Goal: Task Accomplishment & Management: Manage account settings

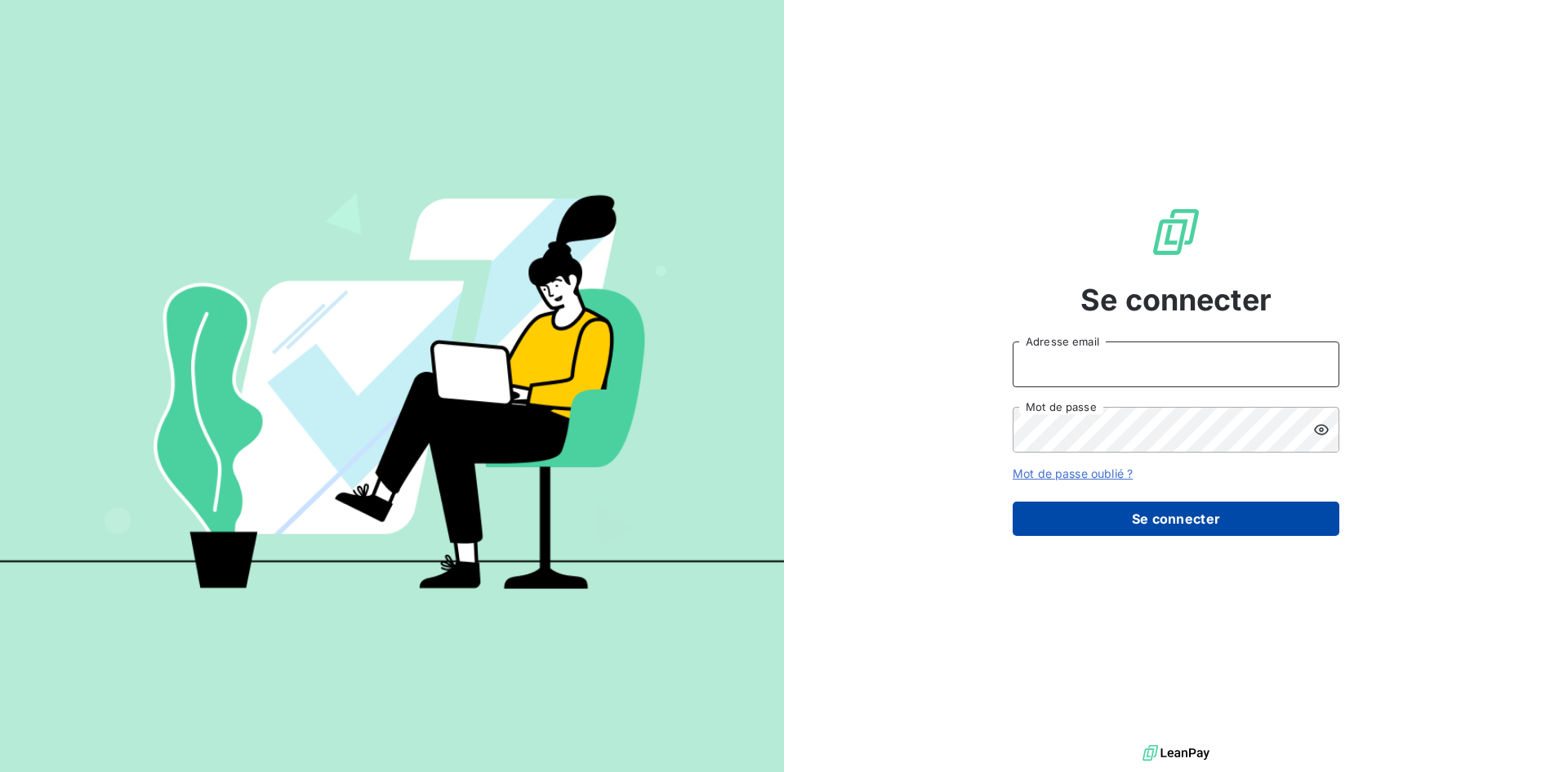
type input "[EMAIL_ADDRESS][DOMAIN_NAME]"
click at [1156, 517] on button "Se connecter" at bounding box center [1176, 518] width 326 height 34
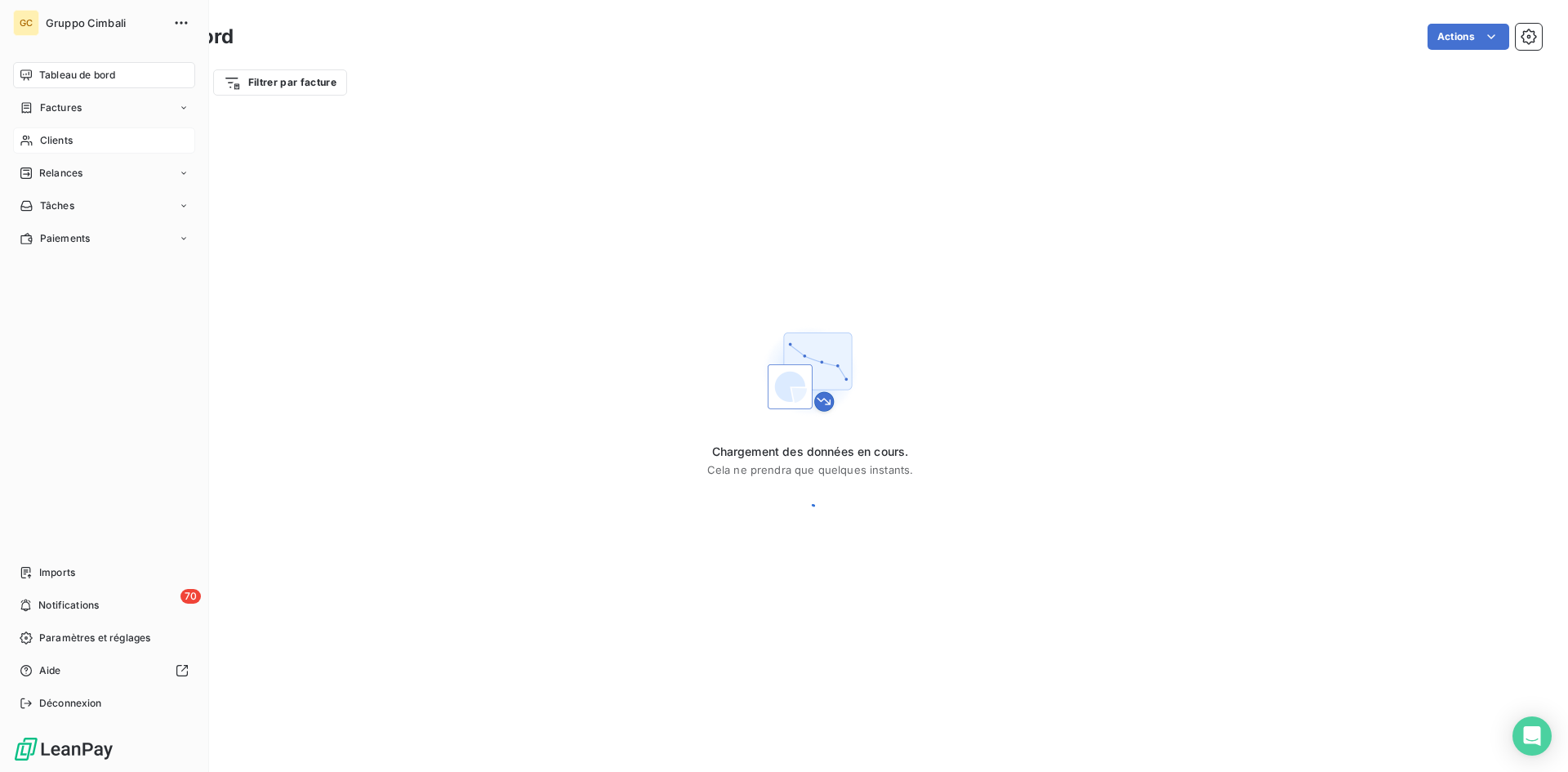
click at [52, 143] on span "Clients" at bounding box center [56, 140] width 32 height 15
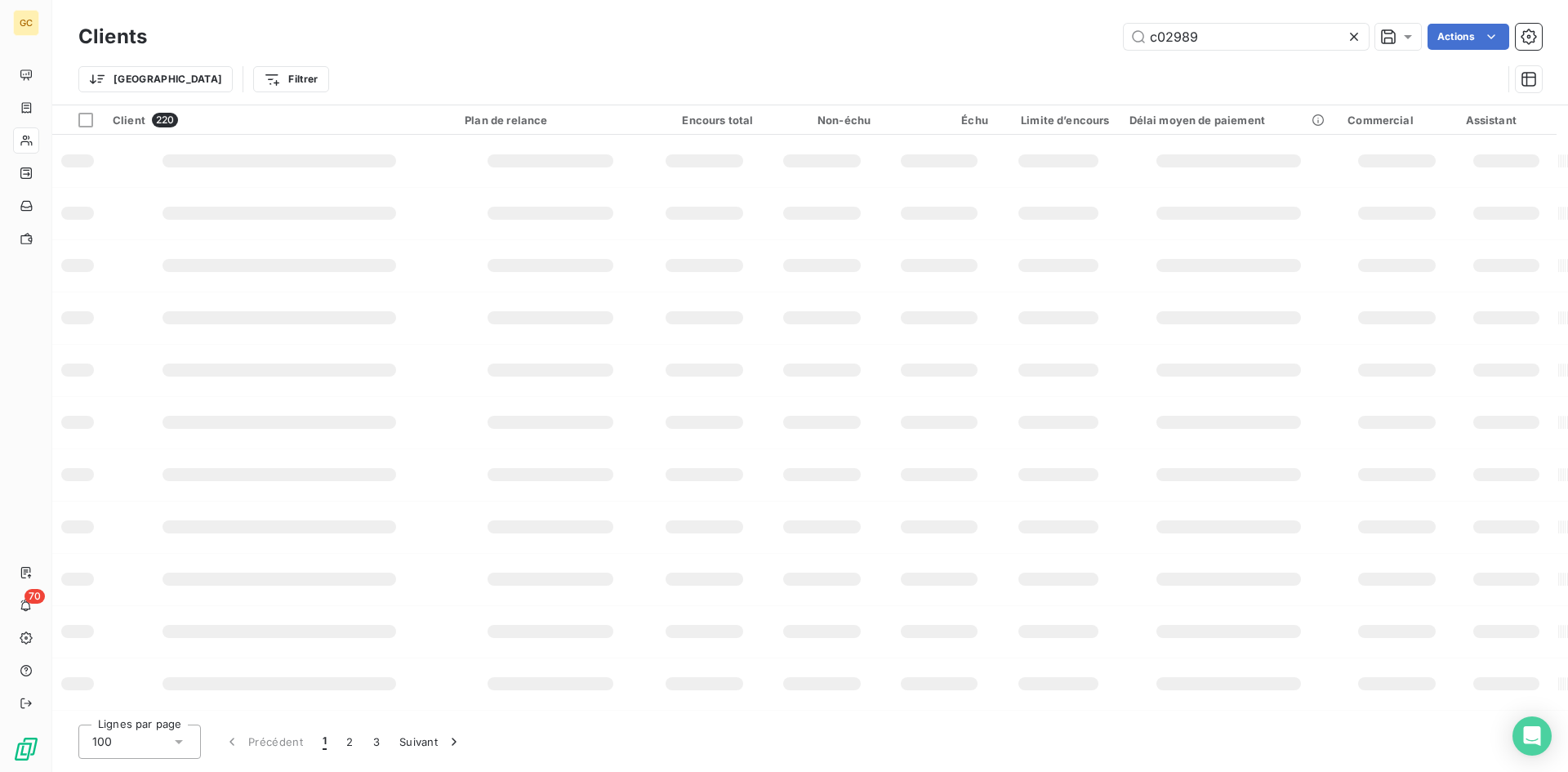
type input "c02989"
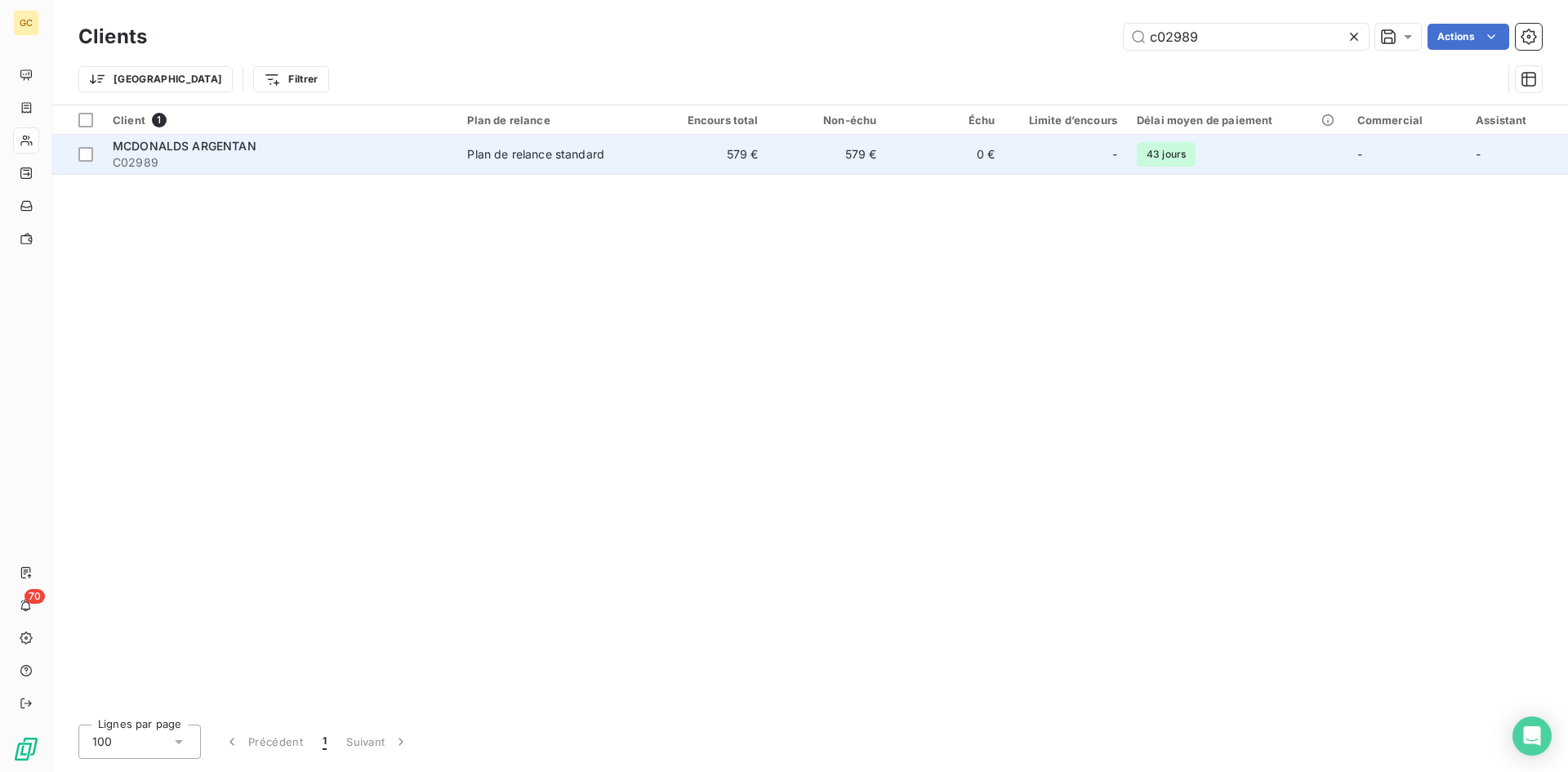
click at [208, 147] on span "MCDONALDS ARGENTAN" at bounding box center [185, 146] width 144 height 14
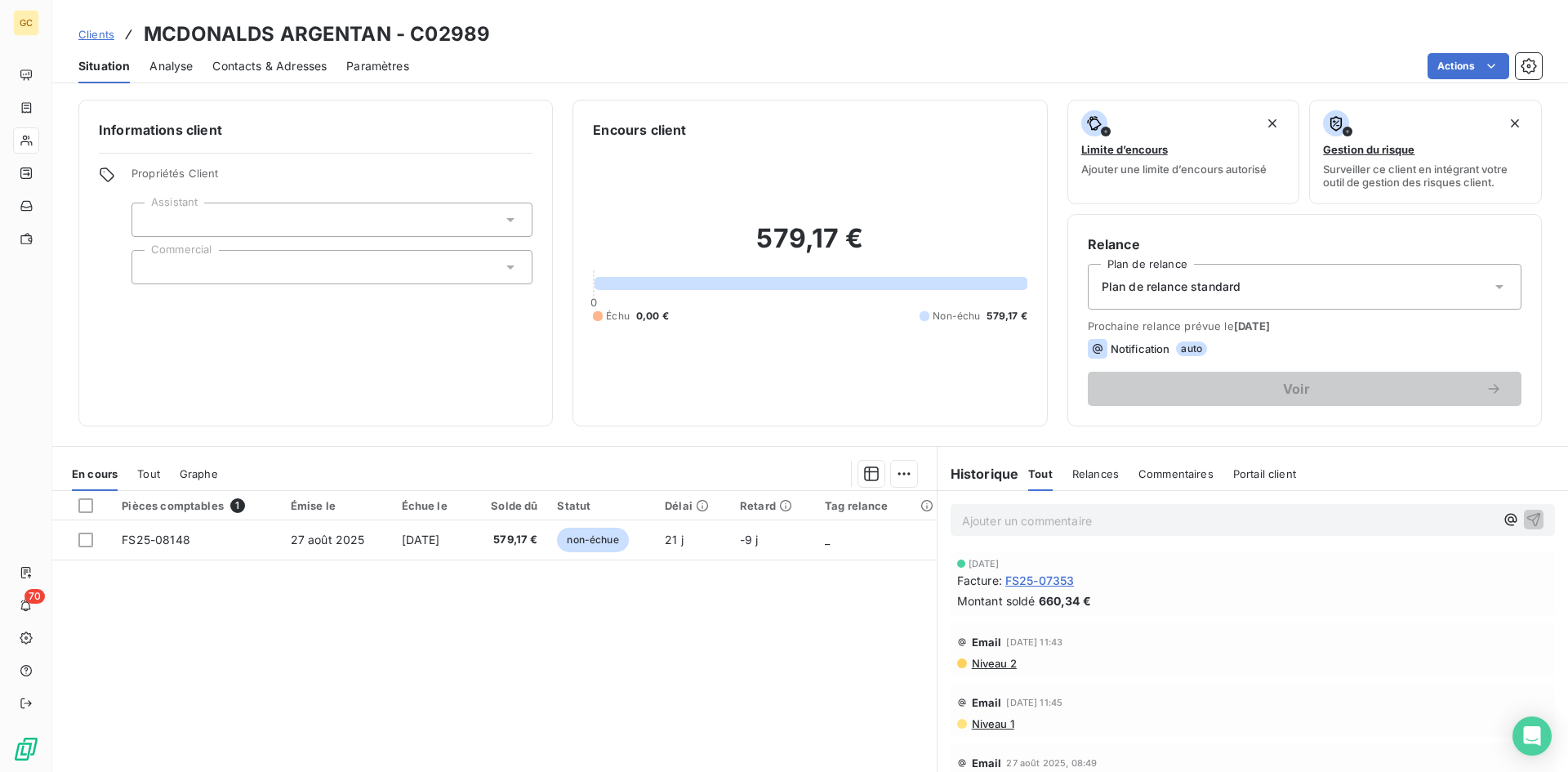
click at [239, 69] on span "Contacts & Adresses" at bounding box center [269, 66] width 114 height 17
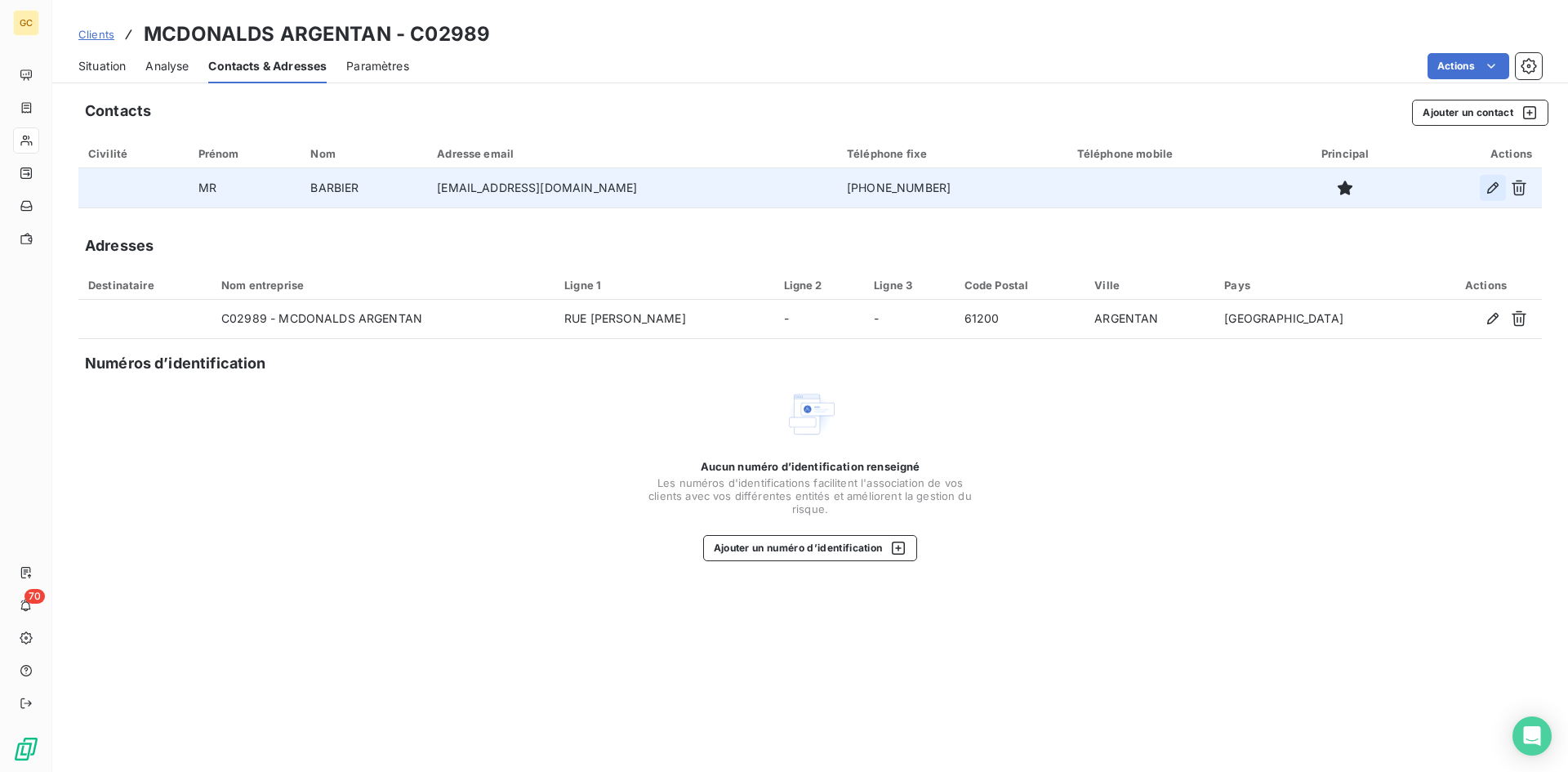
click at [1490, 195] on icon "button" at bounding box center [1492, 188] width 17 height 17
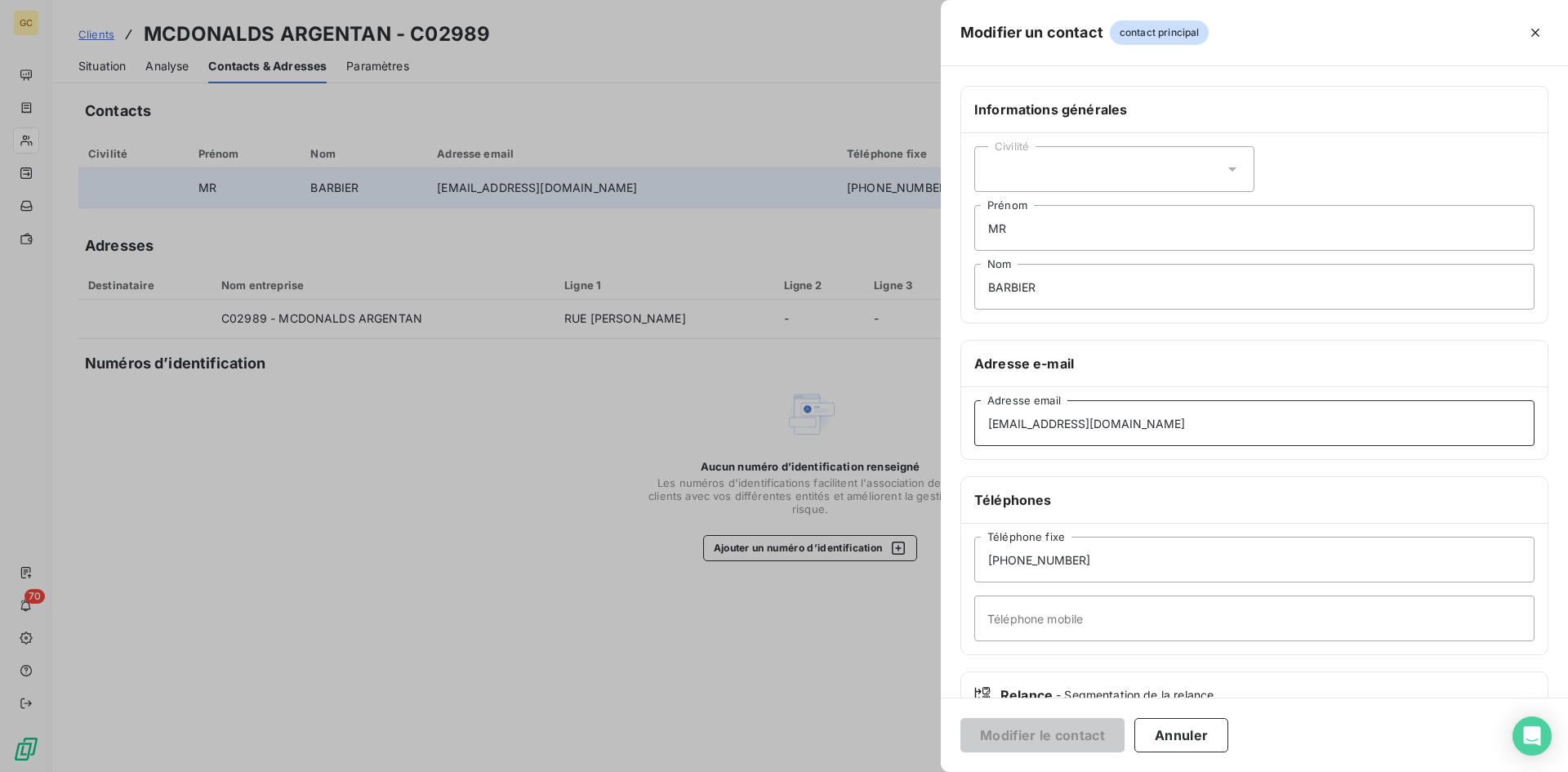
drag, startPoint x: 1195, startPoint y: 422, endPoint x: 811, endPoint y: 395, distance: 384.9
click at [811, 771] on div "Modifier un contact contact principal Informations générales Civilité MR [PERSO…" at bounding box center [784, 772] width 1568 height 0
paste input "[EMAIL_ADDRESS][DOMAIN_NAME]"
type input "[EMAIL_ADDRESS][DOMAIN_NAME]"
click at [1045, 727] on button "Modifier le contact" at bounding box center [1042, 735] width 164 height 34
